Goal: Information Seeking & Learning: Check status

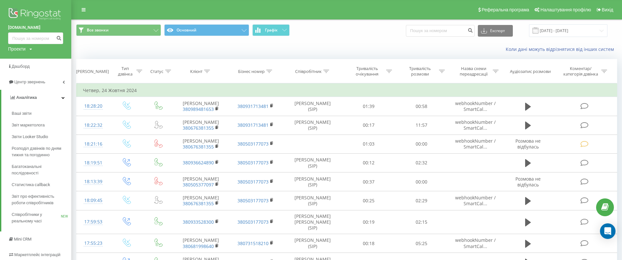
click at [51, 206] on span "Звіт про ефективність роботи співробітників" at bounding box center [40, 199] width 56 height 13
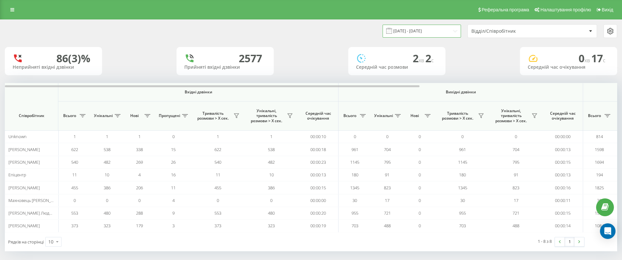
click at [434, 35] on input "[DATE] - [DATE]" at bounding box center [422, 31] width 78 height 13
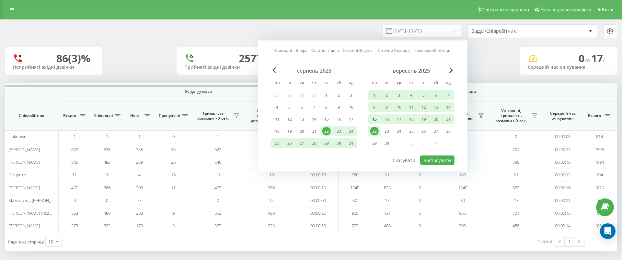
click at [375, 115] on div "15" at bounding box center [374, 119] width 8 height 8
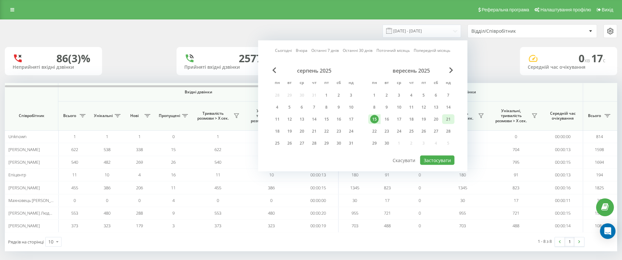
click at [449, 118] on div "21" at bounding box center [448, 119] width 8 height 8
click at [438, 155] on button "Застосувати" at bounding box center [437, 159] width 34 height 9
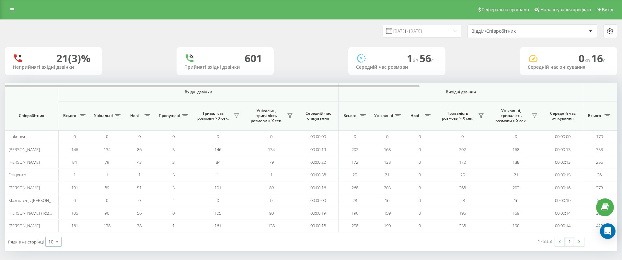
click at [57, 243] on icon at bounding box center [57, 241] width 10 height 13
click at [59, 228] on div "100" at bounding box center [54, 232] width 16 height 9
click at [402, 36] on input "[DATE] - [DATE]" at bounding box center [422, 31] width 78 height 13
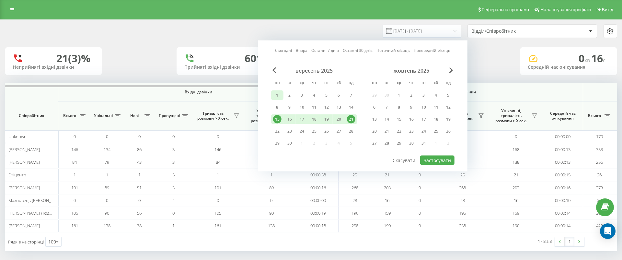
click at [272, 94] on div "1" at bounding box center [277, 95] width 12 height 10
click at [354, 118] on div "21" at bounding box center [351, 119] width 8 height 8
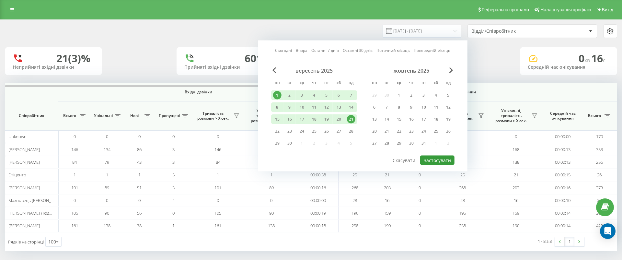
click at [426, 161] on button "Застосувати" at bounding box center [437, 159] width 34 height 9
type input "[DATE] - [DATE]"
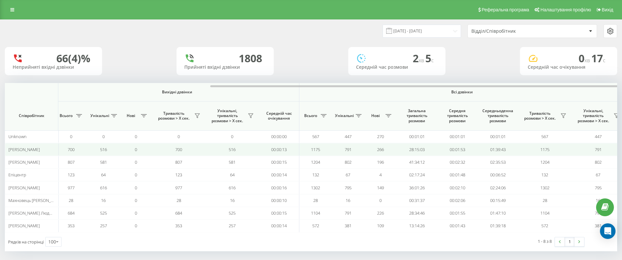
scroll to position [0, 292]
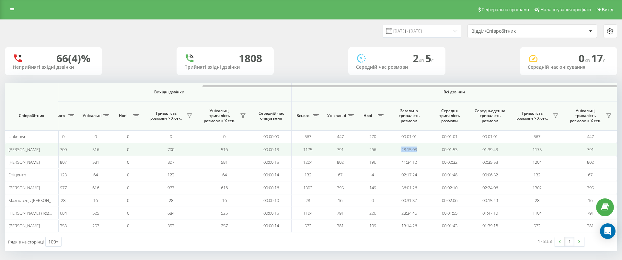
drag, startPoint x: 399, startPoint y: 150, endPoint x: 428, endPoint y: 150, distance: 28.5
click at [428, 150] on td "28:15:03" at bounding box center [409, 149] width 40 height 13
copy td "28:15:03"
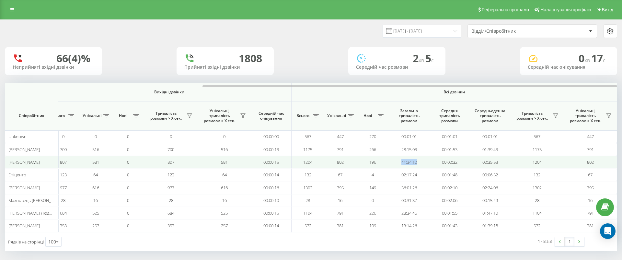
drag, startPoint x: 396, startPoint y: 161, endPoint x: 427, endPoint y: 162, distance: 30.5
click at [427, 162] on td "41:34:12" at bounding box center [409, 162] width 40 height 13
copy td "41:34:12"
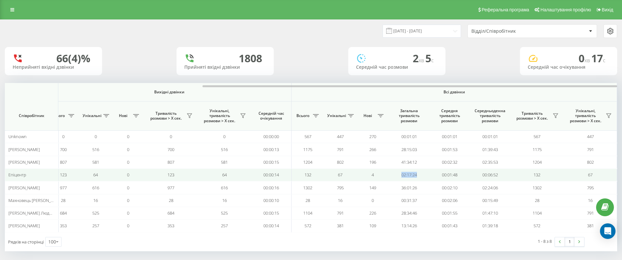
drag, startPoint x: 400, startPoint y: 175, endPoint x: 418, endPoint y: 174, distance: 18.5
click at [418, 175] on td "02:17:24" at bounding box center [409, 174] width 40 height 13
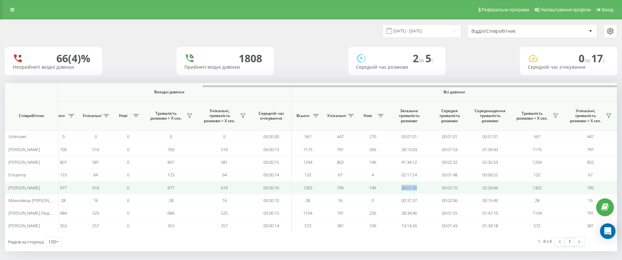
drag, startPoint x: 397, startPoint y: 189, endPoint x: 428, endPoint y: 188, distance: 30.1
click at [428, 188] on td "36:01:26" at bounding box center [409, 187] width 40 height 13
copy td "36:01:26"
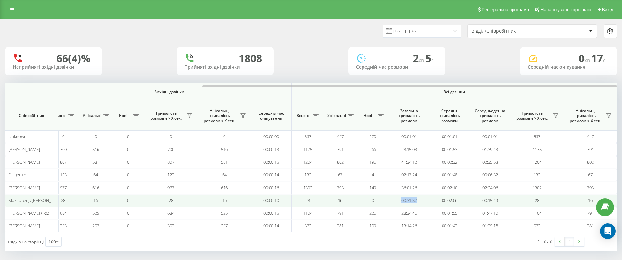
drag, startPoint x: 398, startPoint y: 201, endPoint x: 426, endPoint y: 201, distance: 27.5
click at [426, 201] on td "00:31:37" at bounding box center [409, 200] width 40 height 13
copy td "00:31:37"
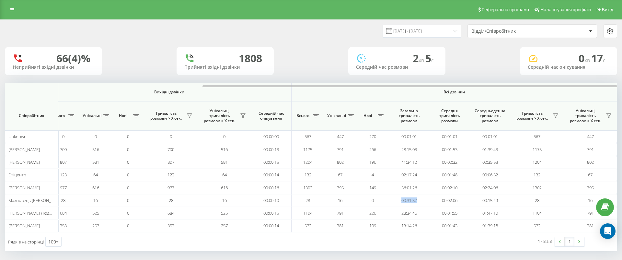
copy td "00:31:37"
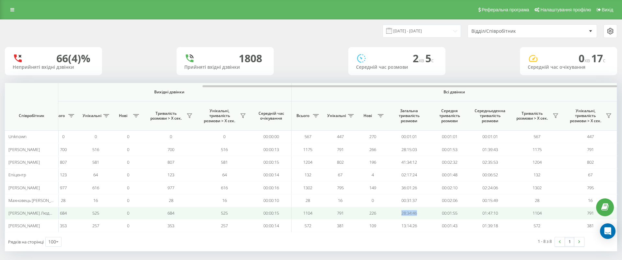
drag, startPoint x: 413, startPoint y: 209, endPoint x: 423, endPoint y: 211, distance: 10.5
click at [423, 211] on td "28:34:46" at bounding box center [409, 213] width 40 height 13
copy td "28:34:46"
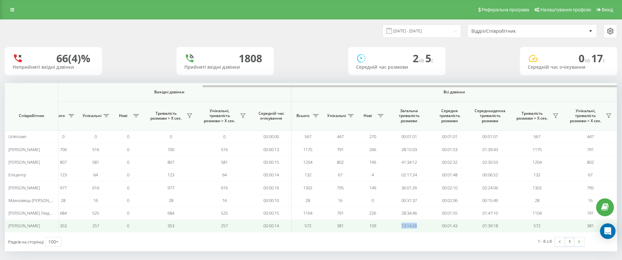
drag, startPoint x: 399, startPoint y: 226, endPoint x: 421, endPoint y: 226, distance: 22.7
click at [421, 226] on td "13:14:26" at bounding box center [409, 225] width 40 height 13
copy td "13:14:26"
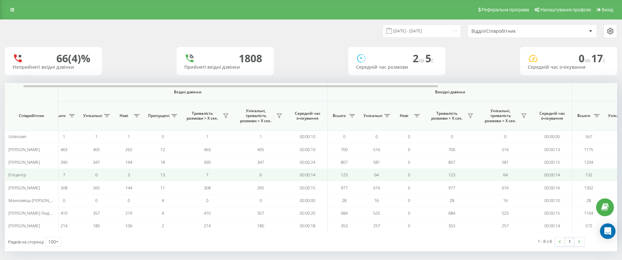
scroll to position [0, 0]
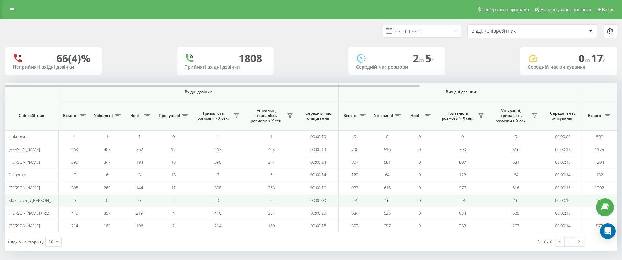
click at [80, 200] on td "0" at bounding box center [74, 200] width 32 height 13
drag, startPoint x: 344, startPoint y: 199, endPoint x: 359, endPoint y: 198, distance: 15.2
click at [359, 198] on td "28" at bounding box center [354, 200] width 32 height 13
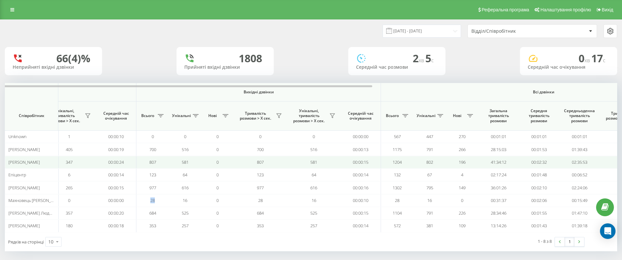
scroll to position [0, 292]
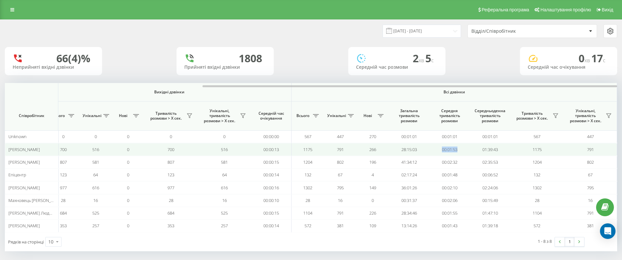
drag, startPoint x: 438, startPoint y: 149, endPoint x: 463, endPoint y: 149, distance: 24.6
click at [463, 149] on td "00:01:53" at bounding box center [449, 149] width 40 height 13
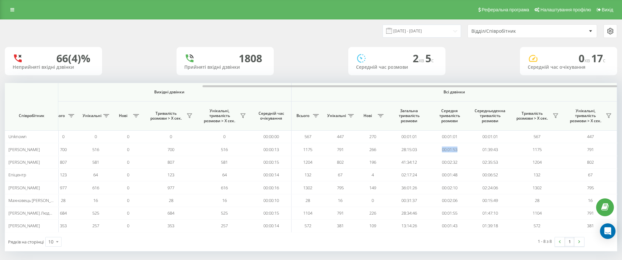
copy td "00:01:53"
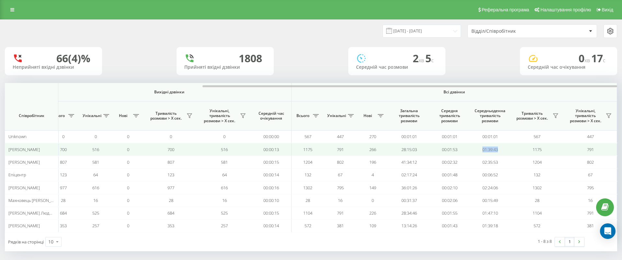
drag, startPoint x: 480, startPoint y: 143, endPoint x: 509, endPoint y: 151, distance: 29.4
click at [509, 151] on td "01:39:43" at bounding box center [490, 149] width 40 height 13
copy td "01:39:43"
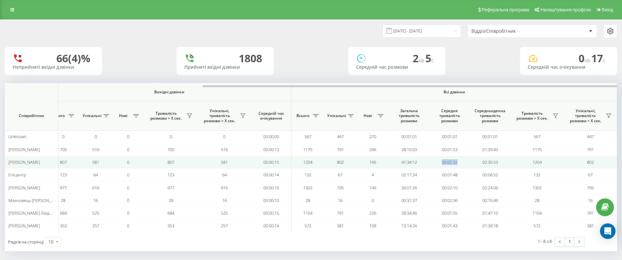
drag, startPoint x: 439, startPoint y: 163, endPoint x: 465, endPoint y: 163, distance: 26.2
click at [465, 163] on td "00:02:32" at bounding box center [449, 162] width 40 height 13
copy td "00:02:32"
drag, startPoint x: 498, startPoint y: 162, endPoint x: 502, endPoint y: 161, distance: 4.0
click at [502, 162] on td "02:35:53" at bounding box center [490, 162] width 40 height 13
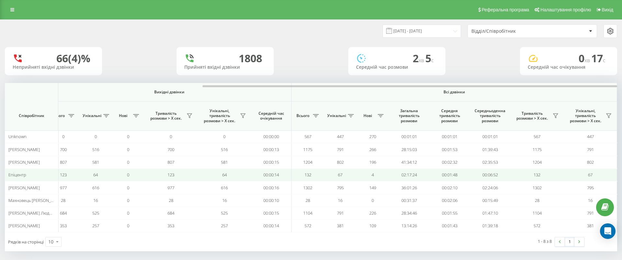
drag, startPoint x: 440, startPoint y: 177, endPoint x: 454, endPoint y: 176, distance: 14.0
click at [454, 177] on td "00:01:48" at bounding box center [449, 174] width 40 height 13
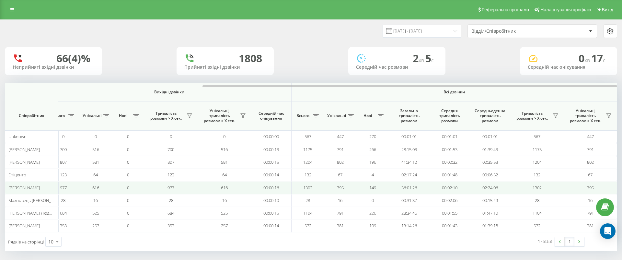
click at [441, 186] on td "00:02:10" at bounding box center [449, 187] width 40 height 13
drag, startPoint x: 441, startPoint y: 186, endPoint x: 462, endPoint y: 185, distance: 20.7
click at [462, 185] on td "00:02:10" at bounding box center [449, 187] width 40 height 13
click at [504, 187] on td "02:24:06" at bounding box center [490, 187] width 40 height 13
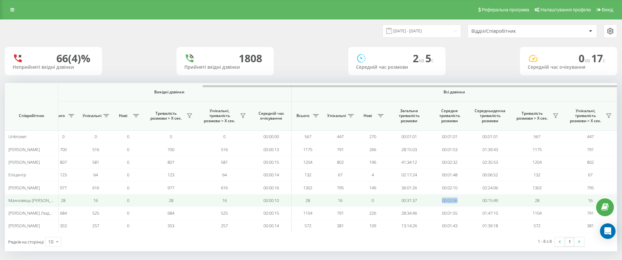
drag, startPoint x: 440, startPoint y: 199, endPoint x: 462, endPoint y: 199, distance: 22.3
click at [462, 199] on td "00:02:06" at bounding box center [449, 200] width 40 height 13
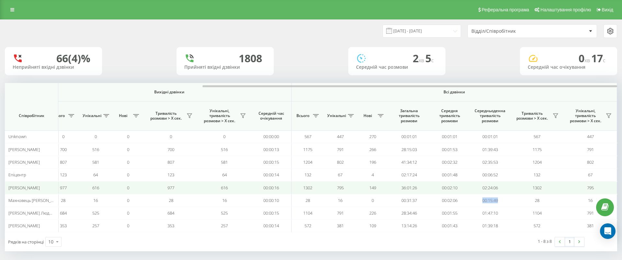
drag, startPoint x: 476, startPoint y: 199, endPoint x: 503, endPoint y: 192, distance: 27.8
click at [512, 198] on tr "Махновець Аліна 0 0 0 4 0 0 00:00:00 28 16 0 28 16 00:00:10 28 16 0 00:31:37 00…" at bounding box center [165, 200] width 904 height 13
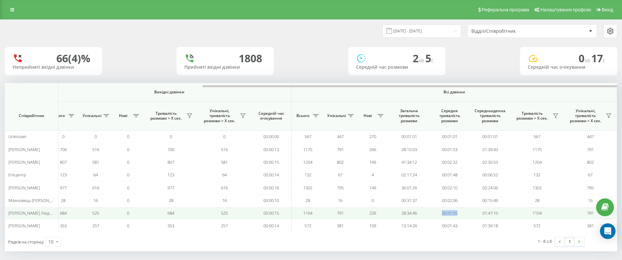
drag, startPoint x: 440, startPoint y: 211, endPoint x: 464, endPoint y: 210, distance: 25.0
click at [464, 210] on td "00:01:55" at bounding box center [449, 213] width 40 height 13
click at [504, 212] on td "01:47:10" at bounding box center [490, 213] width 40 height 13
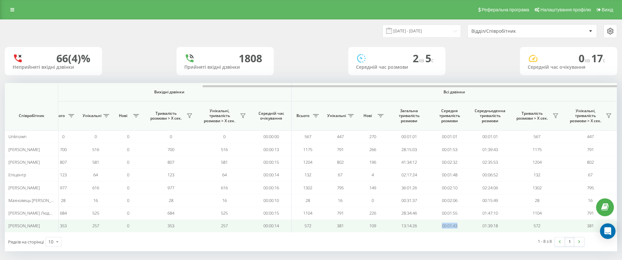
drag, startPoint x: 439, startPoint y: 225, endPoint x: 460, endPoint y: 225, distance: 21.4
click at [460, 225] on td "00:01:43" at bounding box center [449, 225] width 40 height 13
click at [516, 226] on tr "Оксана Радзік 214 180 106 2 214 180 00:00:18 353 257 0 353 257 00:00:14 572 381…" at bounding box center [165, 225] width 904 height 13
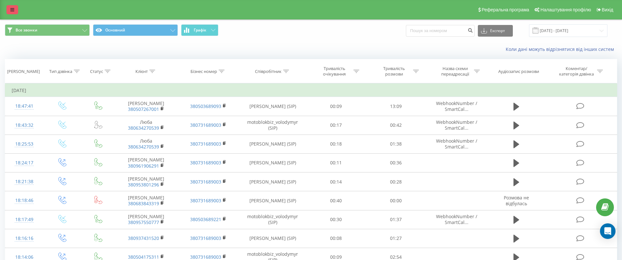
click at [14, 11] on link at bounding box center [12, 9] width 12 height 9
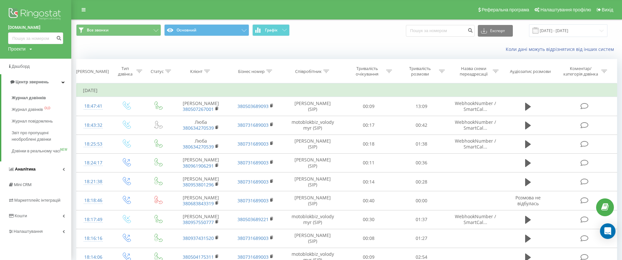
click at [54, 177] on link "Аналiтика" at bounding box center [35, 169] width 71 height 16
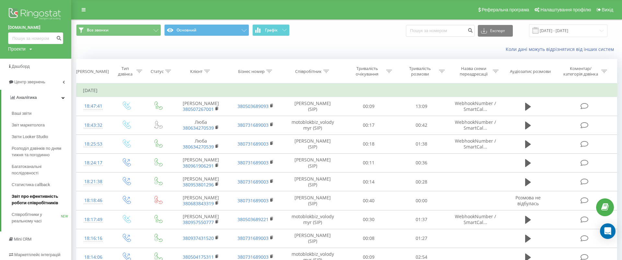
click at [57, 194] on span "Звіт про ефективність роботи співробітників" at bounding box center [40, 199] width 56 height 13
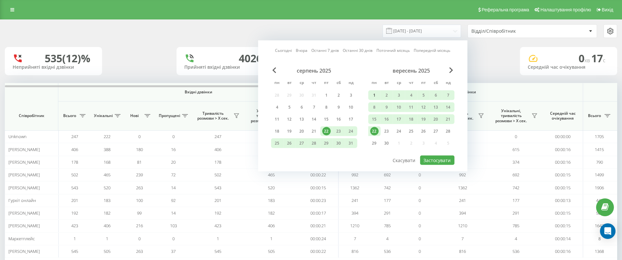
click at [372, 92] on div "1" at bounding box center [374, 95] width 8 height 8
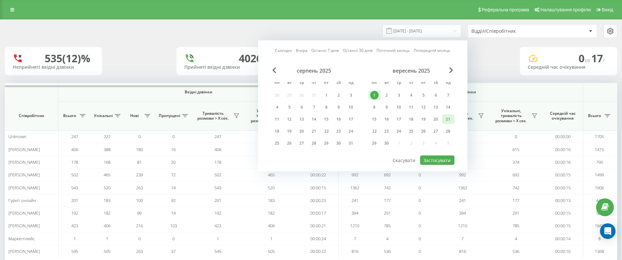
click at [445, 115] on div "21" at bounding box center [448, 119] width 8 height 8
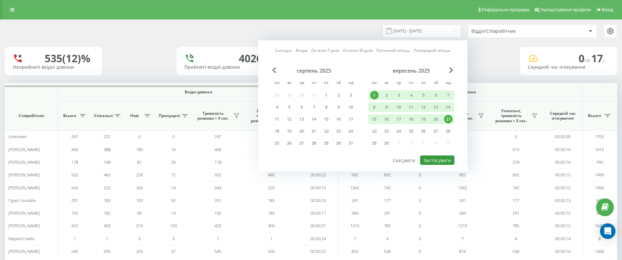
click at [442, 156] on button "Застосувати" at bounding box center [437, 159] width 34 height 9
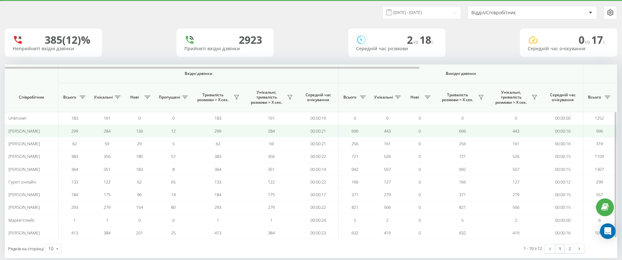
scroll to position [28, 0]
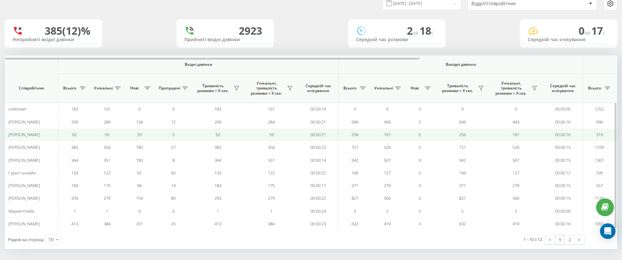
click at [56, 135] on tr "[PERSON_NAME] 62 59 29 5 62 59 00:00:21 256 161 0 256 161 00:00:16 319 191 30 0…" at bounding box center [457, 134] width 904 height 13
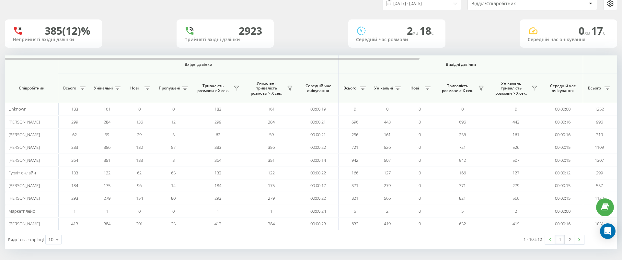
copy tr "[PERSON_NAME] 62"
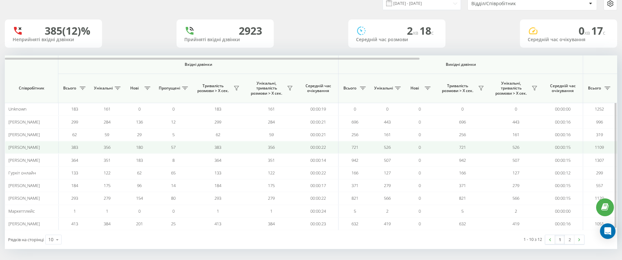
drag, startPoint x: 83, startPoint y: 148, endPoint x: 67, endPoint y: 147, distance: 16.2
click at [67, 147] on td "383" at bounding box center [74, 147] width 32 height 13
copy span "383"
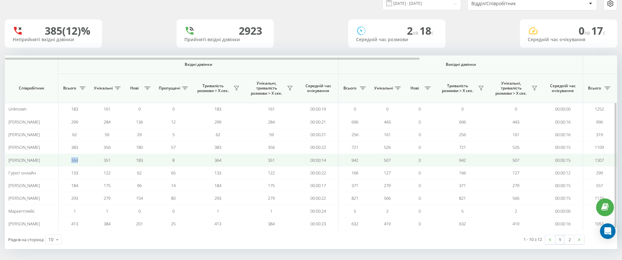
drag, startPoint x: 89, startPoint y: 161, endPoint x: 67, endPoint y: 161, distance: 21.4
click at [67, 161] on td "364" at bounding box center [74, 160] width 32 height 13
copy span "364"
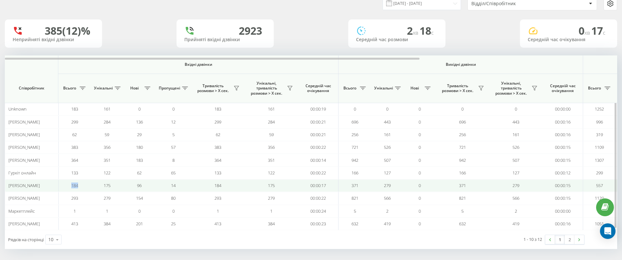
drag, startPoint x: 68, startPoint y: 183, endPoint x: 62, endPoint y: 183, distance: 5.8
click at [62, 183] on td "184" at bounding box center [74, 185] width 32 height 13
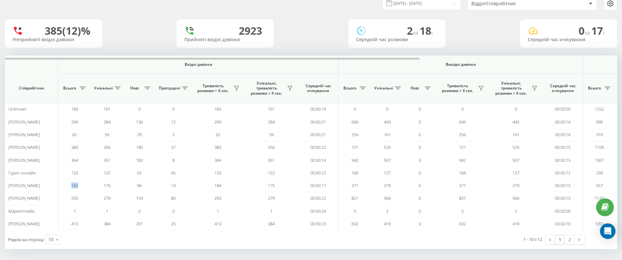
copy span "184"
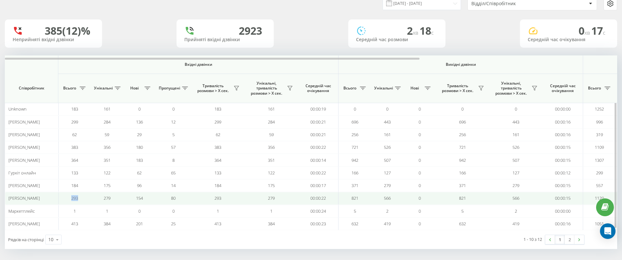
drag, startPoint x: 86, startPoint y: 198, endPoint x: 60, endPoint y: 198, distance: 26.2
click at [60, 198] on td "293" at bounding box center [74, 198] width 32 height 13
copy span "293"
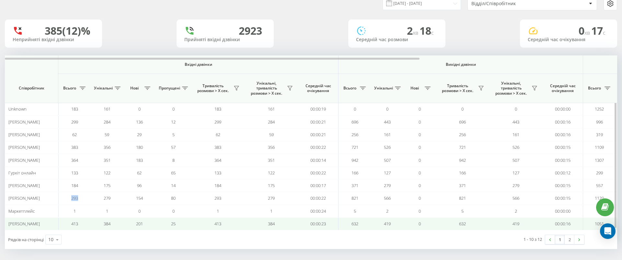
click at [53, 222] on tr "[PERSON_NAME] 413 384 201 25 413 384 00:00:23 632 419 0 632 419 00:00:16 1051 7…" at bounding box center [457, 223] width 904 height 13
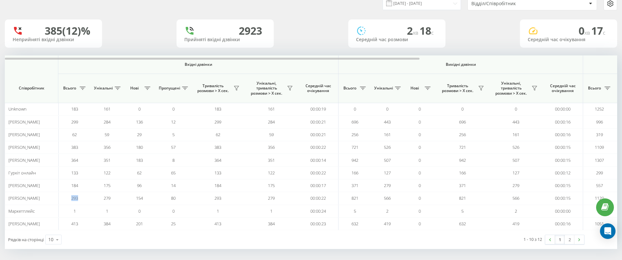
copy tr "[PERSON_NAME] 413"
click at [59, 233] on icon at bounding box center [57, 239] width 10 height 13
click at [58, 218] on div "50" at bounding box center [54, 220] width 16 height 9
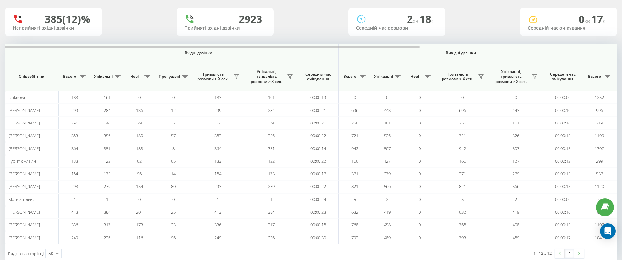
scroll to position [48, 0]
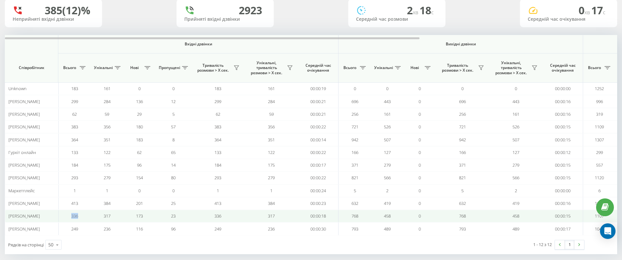
drag, startPoint x: 81, startPoint y: 216, endPoint x: 62, endPoint y: 216, distance: 19.1
click at [62, 216] on td "336" at bounding box center [74, 216] width 32 height 13
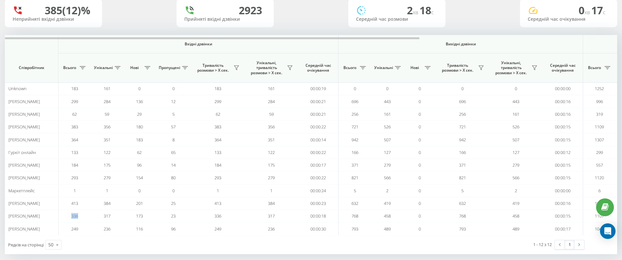
copy span "336"
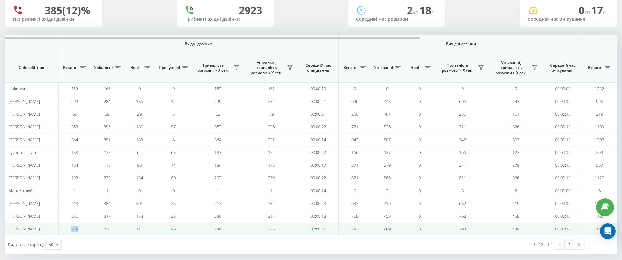
drag, startPoint x: 81, startPoint y: 228, endPoint x: 68, endPoint y: 228, distance: 12.6
click at [68, 228] on td "249" at bounding box center [74, 228] width 32 height 13
copy span "249"
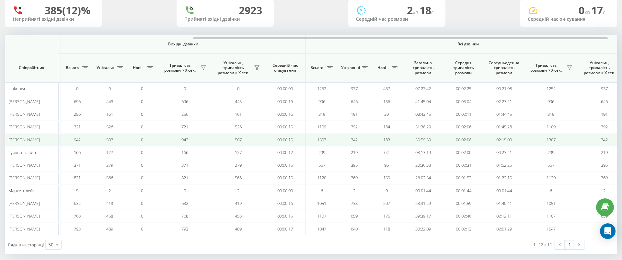
scroll to position [0, 277]
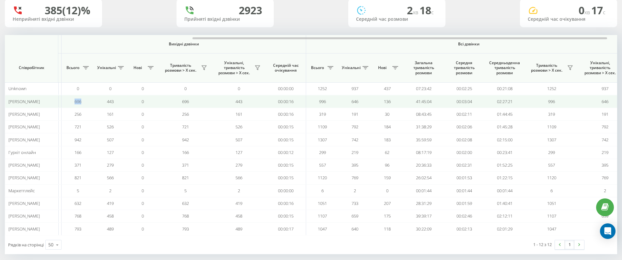
drag, startPoint x: 81, startPoint y: 103, endPoint x: 72, endPoint y: 103, distance: 9.4
click at [72, 103] on td "696" at bounding box center [78, 101] width 32 height 13
copy span "696"
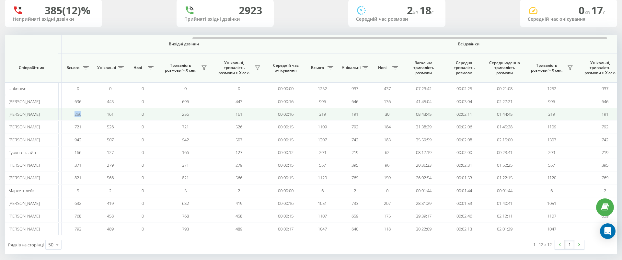
drag, startPoint x: 86, startPoint y: 114, endPoint x: 66, endPoint y: 114, distance: 20.4
click at [66, 114] on td "256" at bounding box center [78, 114] width 32 height 13
copy span "256"
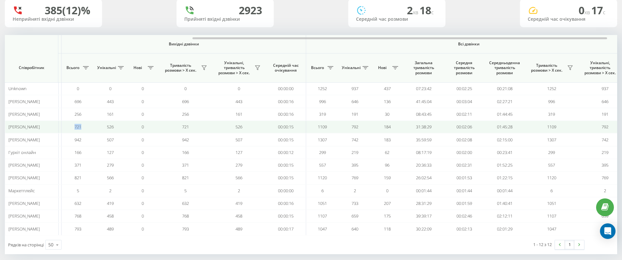
drag, startPoint x: 72, startPoint y: 126, endPoint x: 68, endPoint y: 126, distance: 3.6
click at [68, 126] on td "721" at bounding box center [78, 126] width 32 height 13
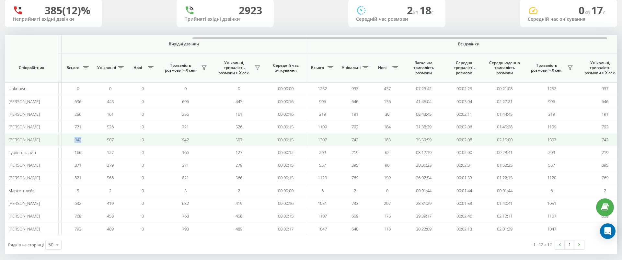
drag, startPoint x: 86, startPoint y: 140, endPoint x: 69, endPoint y: 140, distance: 17.5
click at [69, 140] on td "942" at bounding box center [78, 139] width 32 height 13
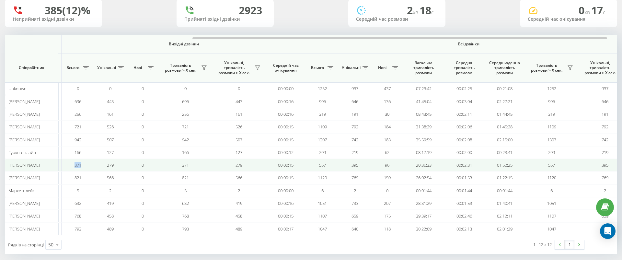
drag, startPoint x: 72, startPoint y: 165, endPoint x: 65, endPoint y: 165, distance: 7.4
click at [65, 165] on td "371" at bounding box center [78, 165] width 32 height 13
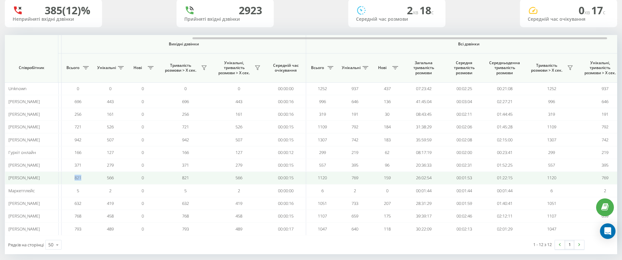
drag, startPoint x: 89, startPoint y: 178, endPoint x: 67, endPoint y: 178, distance: 22.7
click at [67, 178] on td "821" at bounding box center [78, 177] width 32 height 13
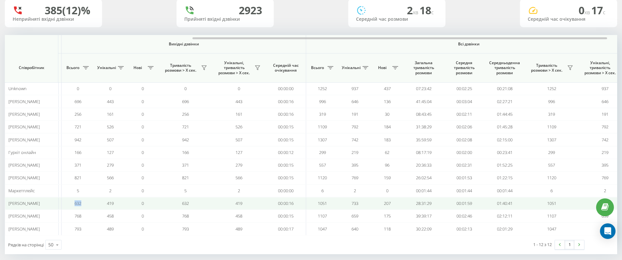
drag, startPoint x: 84, startPoint y: 202, endPoint x: 63, endPoint y: 202, distance: 20.7
click at [63, 202] on td "632" at bounding box center [78, 203] width 32 height 13
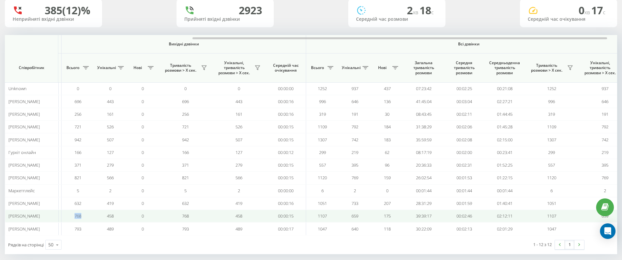
drag, startPoint x: 89, startPoint y: 213, endPoint x: 73, endPoint y: 213, distance: 16.2
click at [73, 213] on td "768" at bounding box center [78, 216] width 32 height 13
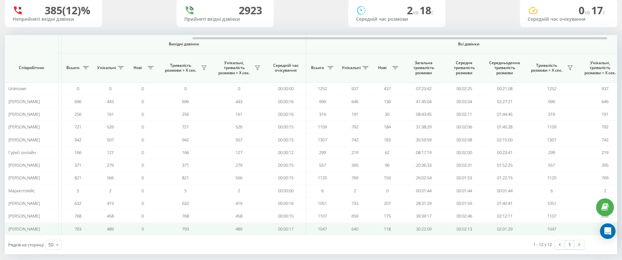
drag, startPoint x: 89, startPoint y: 230, endPoint x: 68, endPoint y: 230, distance: 21.7
click at [68, 230] on td "793" at bounding box center [78, 228] width 32 height 13
drag, startPoint x: 83, startPoint y: 227, endPoint x: 67, endPoint y: 227, distance: 16.2
click at [67, 227] on td "793" at bounding box center [78, 228] width 32 height 13
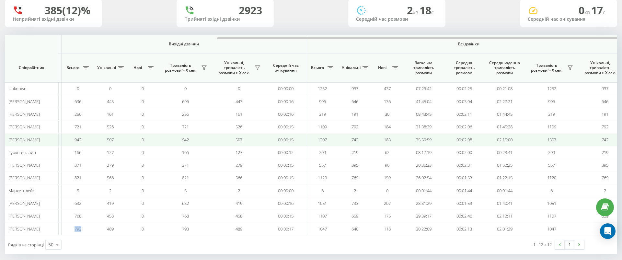
scroll to position [0, 292]
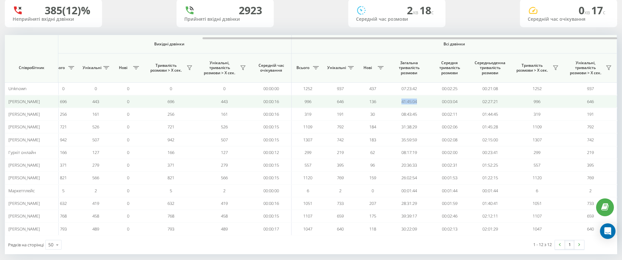
drag, startPoint x: 397, startPoint y: 100, endPoint x: 417, endPoint y: 100, distance: 19.8
click at [417, 100] on td "41:45:04" at bounding box center [409, 101] width 40 height 13
drag, startPoint x: 440, startPoint y: 102, endPoint x: 460, endPoint y: 102, distance: 19.8
click at [460, 102] on td "00:03:04" at bounding box center [449, 101] width 40 height 13
drag, startPoint x: 478, startPoint y: 102, endPoint x: 507, endPoint y: 101, distance: 28.5
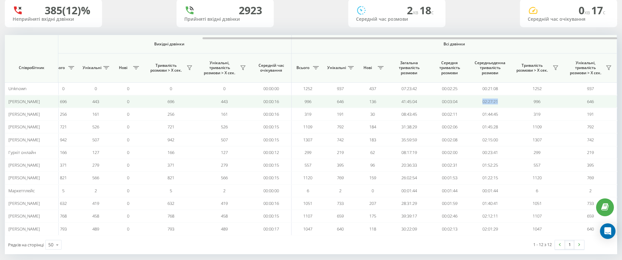
click at [506, 102] on td "02:27:21" at bounding box center [490, 101] width 40 height 13
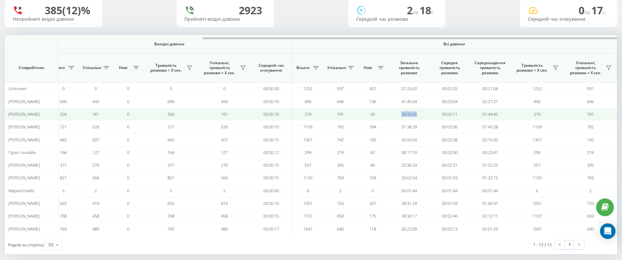
drag, startPoint x: 401, startPoint y: 113, endPoint x: 423, endPoint y: 113, distance: 22.0
click at [423, 113] on td "08:43:45" at bounding box center [409, 114] width 40 height 13
drag, startPoint x: 440, startPoint y: 113, endPoint x: 462, endPoint y: 114, distance: 22.0
click at [462, 114] on td "00:02:11" at bounding box center [449, 114] width 40 height 13
drag, startPoint x: 479, startPoint y: 115, endPoint x: 510, endPoint y: 115, distance: 31.4
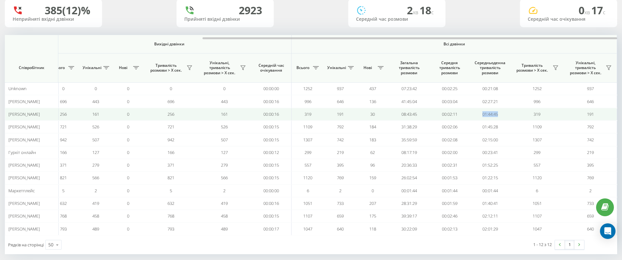
click at [510, 115] on tr "[PERSON_NAME] 62 59 29 5 62 59 00:00:21 256 161 0 256 161 00:00:16 319 191 30 0…" at bounding box center [165, 114] width 904 height 13
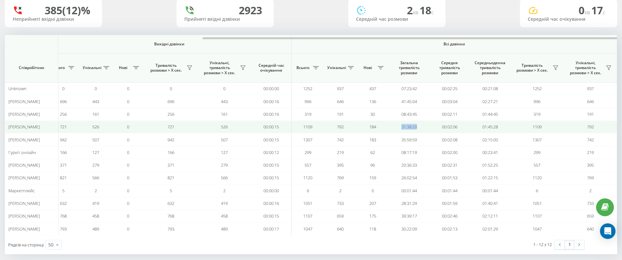
drag, startPoint x: 398, startPoint y: 128, endPoint x: 419, endPoint y: 128, distance: 20.7
click at [419, 128] on td "31:38:29" at bounding box center [409, 126] width 40 height 13
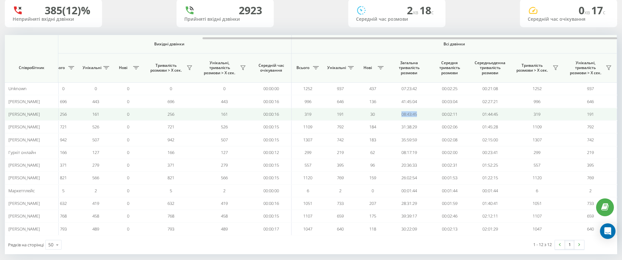
drag, startPoint x: 398, startPoint y: 112, endPoint x: 421, endPoint y: 112, distance: 23.3
click at [421, 112] on td "08:43:45" at bounding box center [409, 114] width 40 height 13
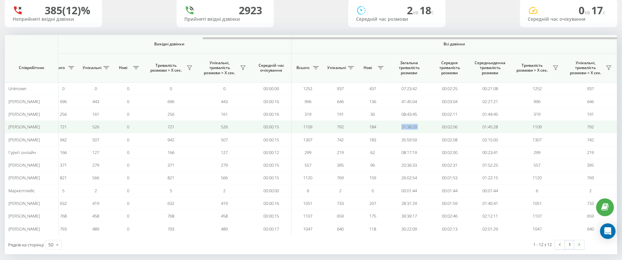
drag, startPoint x: 398, startPoint y: 128, endPoint x: 433, endPoint y: 128, distance: 34.3
click at [433, 128] on tr "[PERSON_NAME] 383 356 180 57 383 356 00:00:22 721 526 0 721 526 00:00:15 1109 7…" at bounding box center [165, 126] width 904 height 13
drag, startPoint x: 442, startPoint y: 128, endPoint x: 461, endPoint y: 128, distance: 18.8
click at [461, 128] on td "00:02:06" at bounding box center [449, 126] width 40 height 13
drag, startPoint x: 460, startPoint y: 126, endPoint x: 424, endPoint y: 126, distance: 36.3
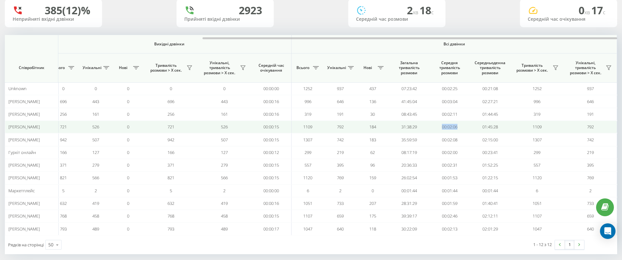
click at [424, 126] on tr "[PERSON_NAME] 383 356 180 57 383 356 00:00:22 721 526 0 721 526 00:00:15 1109 7…" at bounding box center [165, 126] width 904 height 13
drag, startPoint x: 474, startPoint y: 128, endPoint x: 509, endPoint y: 128, distance: 36.0
click at [509, 128] on td "01:45:28" at bounding box center [490, 126] width 40 height 13
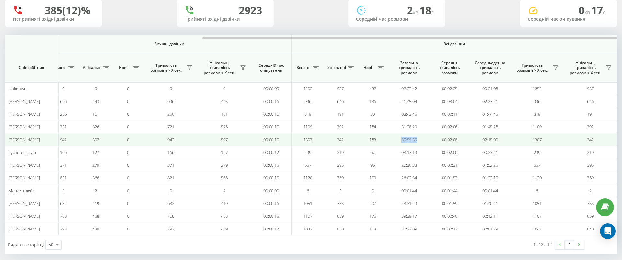
drag, startPoint x: 398, startPoint y: 139, endPoint x: 427, endPoint y: 139, distance: 28.2
click at [427, 139] on td "35:59:59" at bounding box center [409, 139] width 40 height 13
drag, startPoint x: 434, startPoint y: 138, endPoint x: 464, endPoint y: 138, distance: 29.8
click at [464, 138] on td "00:02:08" at bounding box center [449, 139] width 40 height 13
click at [476, 139] on td "02:15:00" at bounding box center [490, 139] width 40 height 13
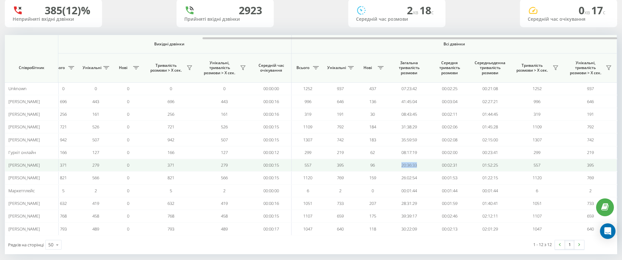
drag, startPoint x: 400, startPoint y: 162, endPoint x: 420, endPoint y: 162, distance: 20.4
click at [421, 162] on td "20:36:33" at bounding box center [409, 165] width 40 height 13
drag, startPoint x: 437, startPoint y: 164, endPoint x: 463, endPoint y: 164, distance: 25.6
click at [463, 164] on td "00:02:31" at bounding box center [449, 165] width 40 height 13
drag, startPoint x: 477, startPoint y: 163, endPoint x: 504, endPoint y: 163, distance: 26.6
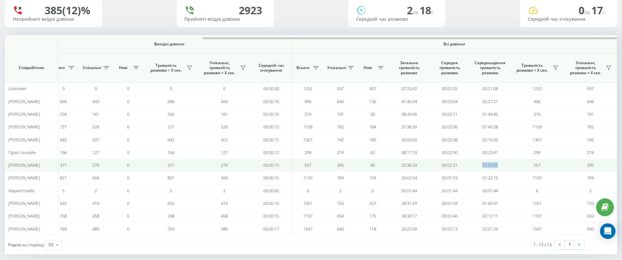
click at [504, 163] on td "01:52:25" at bounding box center [490, 165] width 40 height 13
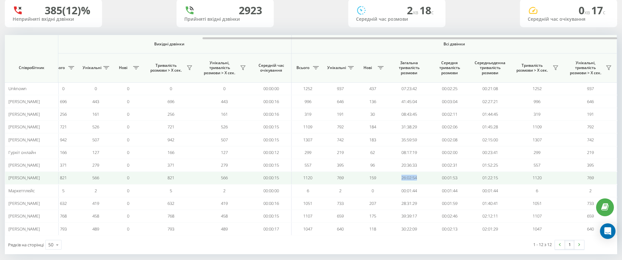
drag, startPoint x: 400, startPoint y: 179, endPoint x: 414, endPoint y: 173, distance: 15.9
click at [415, 173] on td "26:02:54" at bounding box center [409, 177] width 40 height 13
drag, startPoint x: 421, startPoint y: 175, endPoint x: 393, endPoint y: 175, distance: 28.2
click at [393, 175] on td "26:02:54" at bounding box center [409, 177] width 40 height 13
drag, startPoint x: 440, startPoint y: 178, endPoint x: 463, endPoint y: 178, distance: 23.6
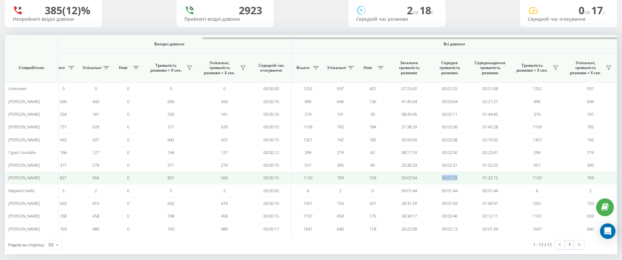
click at [463, 178] on td "00:01:53" at bounding box center [449, 177] width 40 height 13
drag, startPoint x: 481, startPoint y: 177, endPoint x: 508, endPoint y: 177, distance: 27.2
click at [508, 177] on td "01:22:15" at bounding box center [490, 177] width 40 height 13
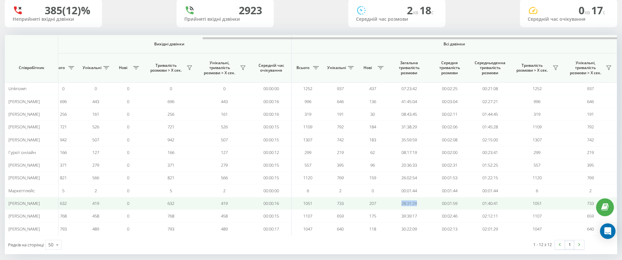
drag, startPoint x: 399, startPoint y: 202, endPoint x: 421, endPoint y: 202, distance: 22.0
click at [421, 202] on td "28:31:29" at bounding box center [409, 203] width 40 height 13
drag, startPoint x: 439, startPoint y: 203, endPoint x: 458, endPoint y: 203, distance: 18.5
click at [457, 203] on td "00:01:59" at bounding box center [449, 203] width 40 height 13
drag, startPoint x: 493, startPoint y: 202, endPoint x: 504, endPoint y: 202, distance: 11.0
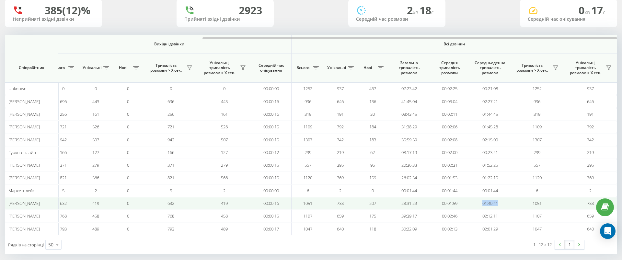
click at [504, 202] on td "01:40:41" at bounding box center [490, 203] width 40 height 13
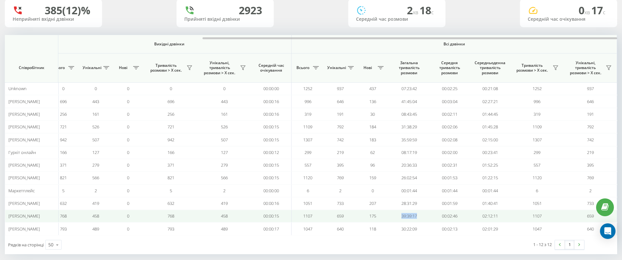
drag, startPoint x: 397, startPoint y: 215, endPoint x: 419, endPoint y: 215, distance: 21.4
click at [419, 215] on td "39:39:17" at bounding box center [409, 216] width 40 height 13
drag, startPoint x: 438, startPoint y: 215, endPoint x: 461, endPoint y: 216, distance: 23.3
click at [461, 216] on td "00:02:46" at bounding box center [449, 216] width 40 height 13
drag, startPoint x: 480, startPoint y: 214, endPoint x: 502, endPoint y: 214, distance: 22.3
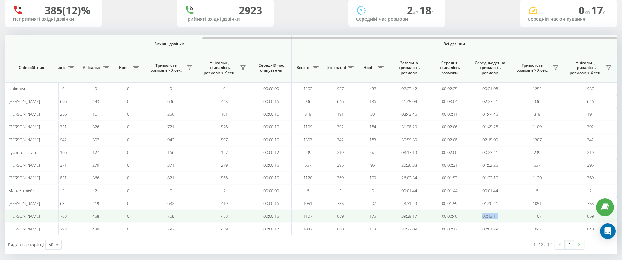
click at [502, 214] on td "02:12:11" at bounding box center [490, 216] width 40 height 13
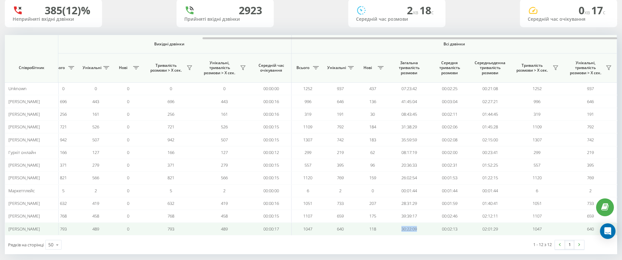
drag, startPoint x: 399, startPoint y: 229, endPoint x: 420, endPoint y: 229, distance: 20.7
click at [420, 229] on td "30:22:09" at bounding box center [409, 228] width 40 height 13
click at [467, 225] on td "00:02:13" at bounding box center [449, 228] width 40 height 13
drag, startPoint x: 479, startPoint y: 226, endPoint x: 508, endPoint y: 227, distance: 28.5
click at [508, 227] on td "02:01:29" at bounding box center [490, 228] width 40 height 13
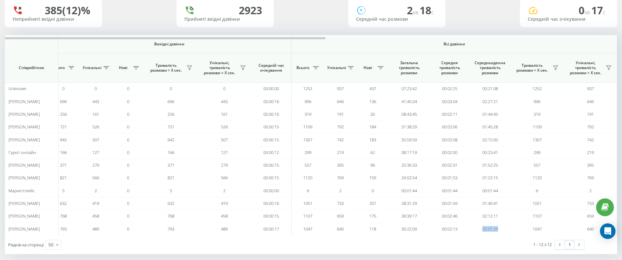
scroll to position [0, 0]
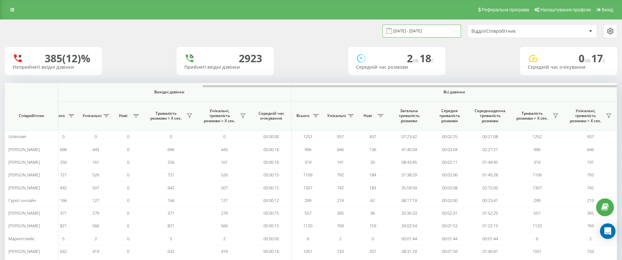
click at [441, 29] on input "[DATE] - [DATE]" at bounding box center [422, 31] width 78 height 13
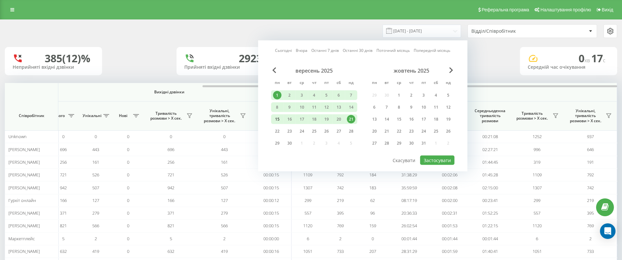
click at [274, 118] on div "15" at bounding box center [277, 119] width 8 height 8
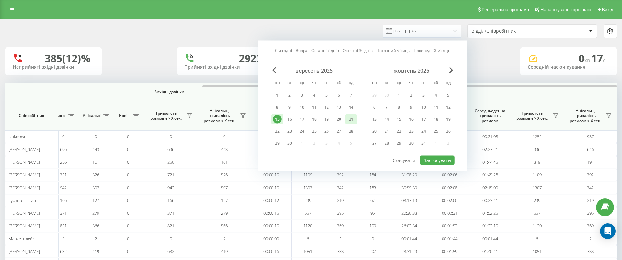
click at [351, 119] on div "21" at bounding box center [351, 119] width 8 height 8
click at [440, 158] on button "Застосувати" at bounding box center [437, 159] width 34 height 9
type input "[DATE] - [DATE]"
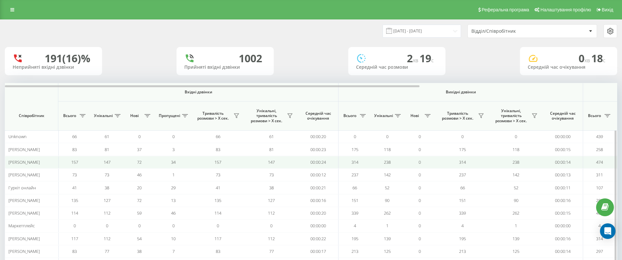
scroll to position [40, 0]
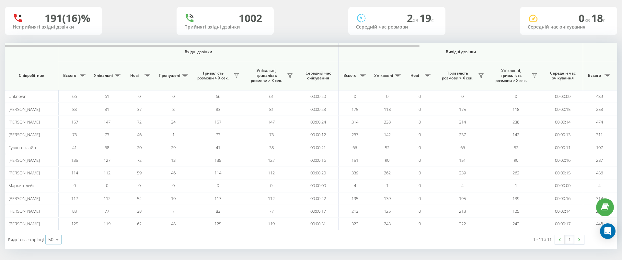
click at [58, 241] on icon at bounding box center [57, 239] width 10 height 13
click at [58, 225] on div "100" at bounding box center [54, 229] width 16 height 9
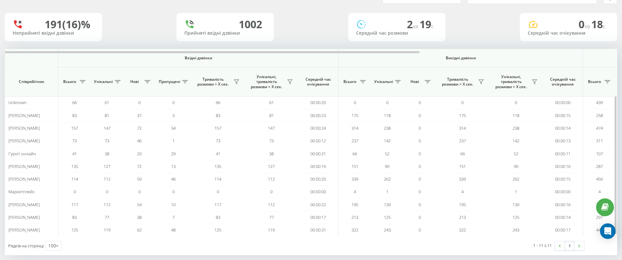
scroll to position [40, 0]
